Goal: Task Accomplishment & Management: Manage account settings

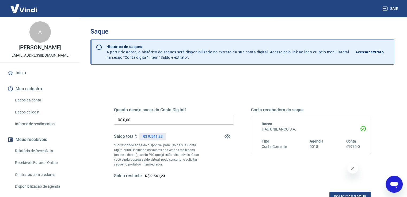
click at [139, 118] on input "R$ 0,00" at bounding box center [174, 120] width 120 height 10
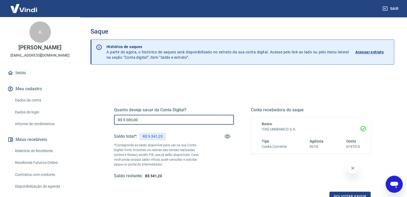
type input "R$ 9.000,00"
click at [306, 174] on div "Conta recebedora do saque Banco ITAÚ UNIBANCO S.A. Tipo Conta Corrente Agência …" at bounding box center [311, 143] width 120 height 72
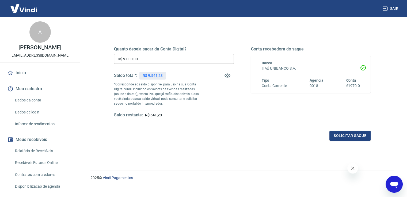
scroll to position [67, 0]
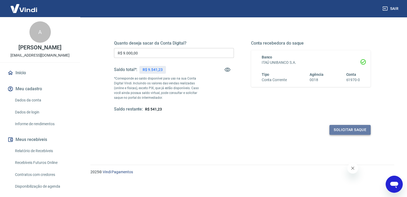
click at [341, 128] on button "Solicitar saque" at bounding box center [349, 130] width 41 height 10
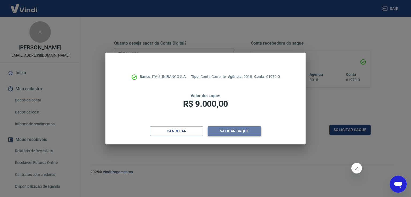
click at [249, 131] on button "Validar saque" at bounding box center [234, 131] width 53 height 10
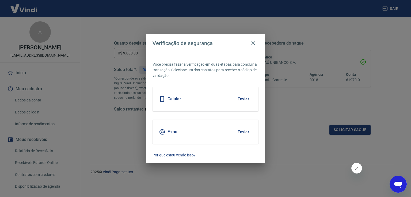
click at [249, 131] on button "Enviar" at bounding box center [243, 131] width 17 height 11
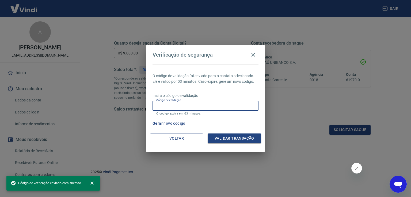
click at [169, 105] on input "Código de validação" at bounding box center [205, 106] width 106 height 10
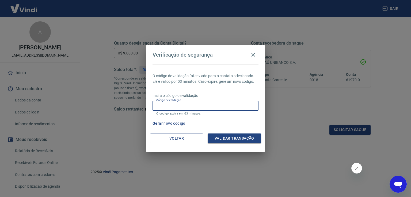
paste input "770546"
type input "770546"
click at [219, 135] on button "Validar transação" at bounding box center [234, 139] width 53 height 10
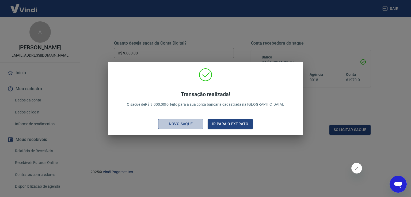
click at [187, 125] on div "Novo saque" at bounding box center [180, 124] width 37 height 7
